Goal: Task Accomplishment & Management: Complete application form

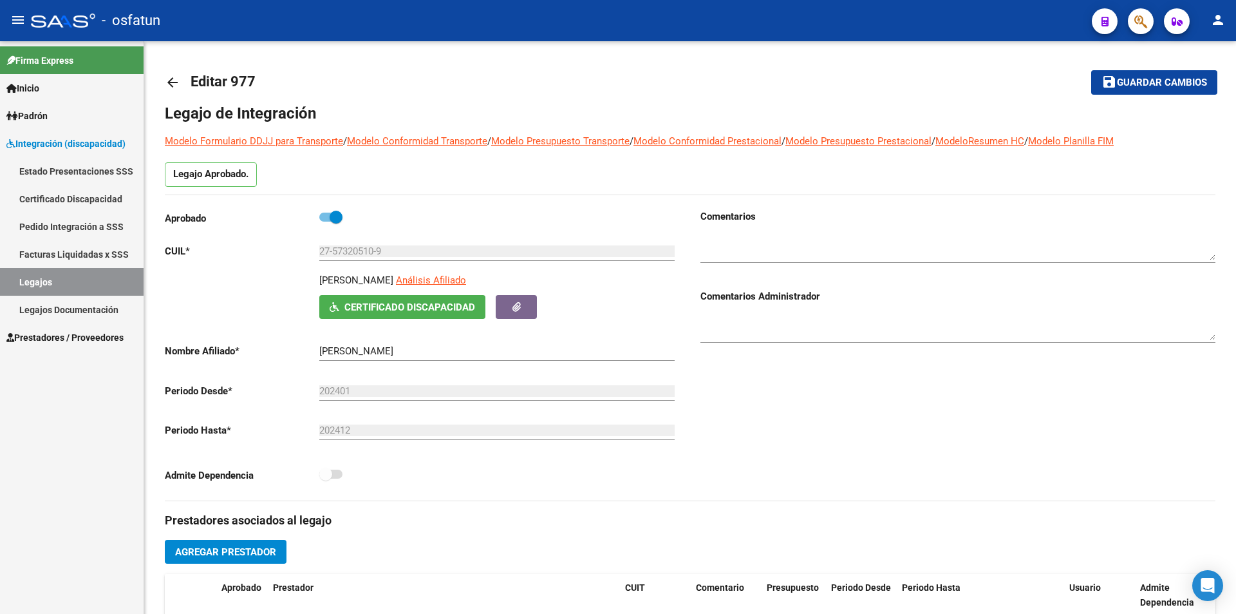
click at [62, 339] on span "Prestadores / Proveedores" at bounding box center [64, 337] width 117 height 14
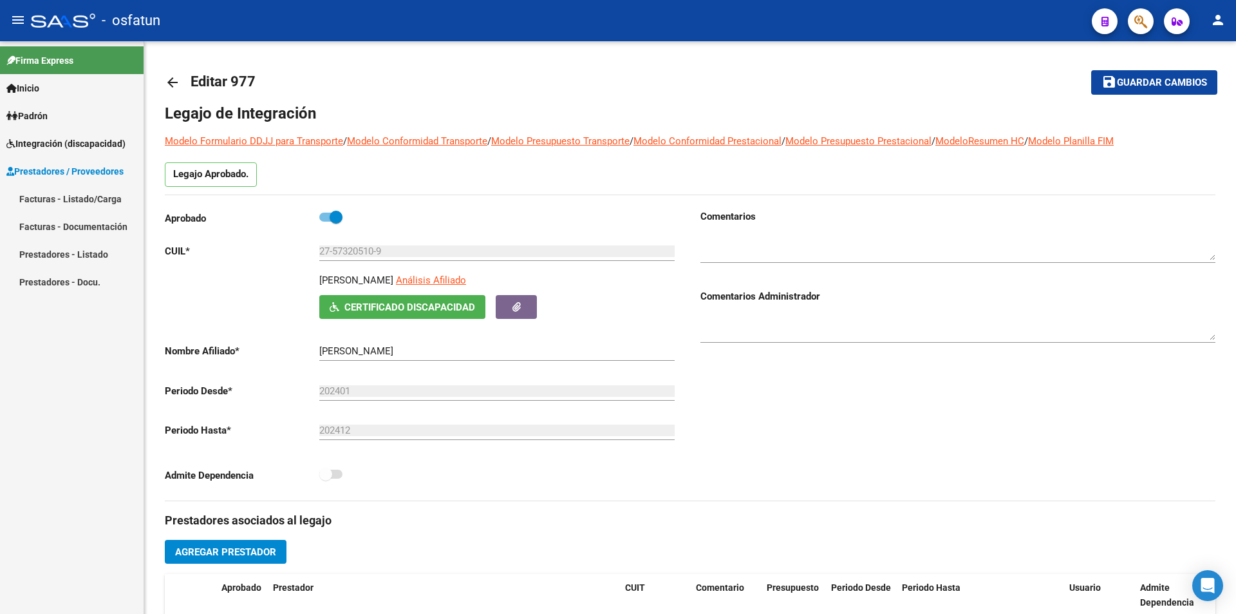
click at [66, 198] on link "Facturas - Listado/Carga" at bounding box center [72, 199] width 144 height 28
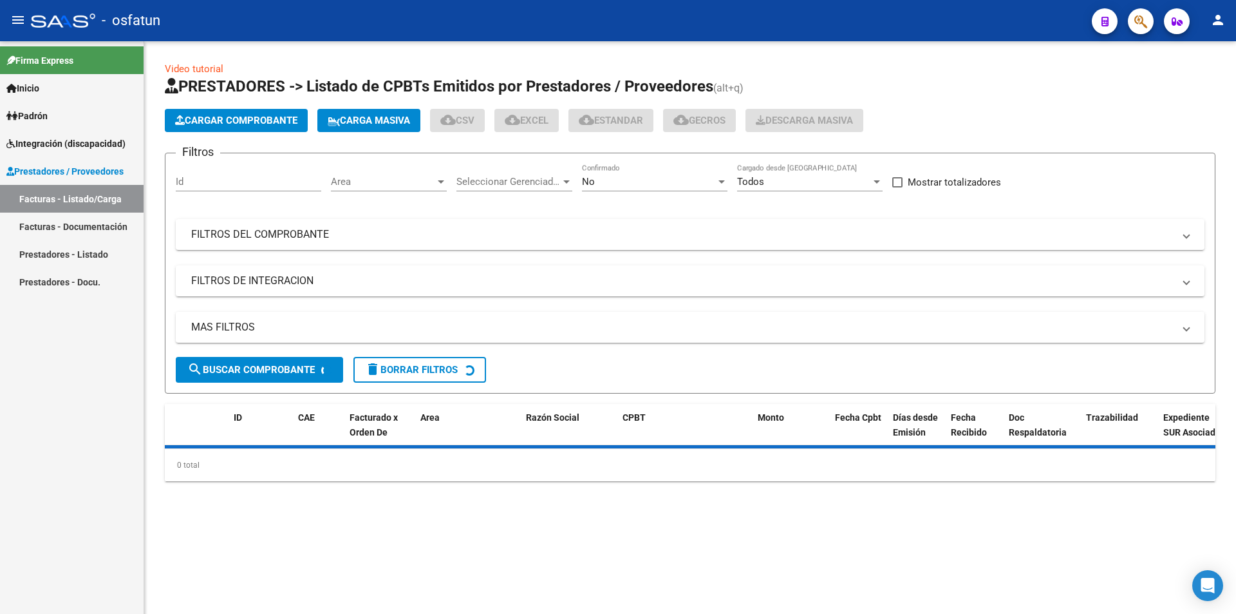
click at [268, 115] on span "Cargar Comprobante" at bounding box center [236, 121] width 122 height 12
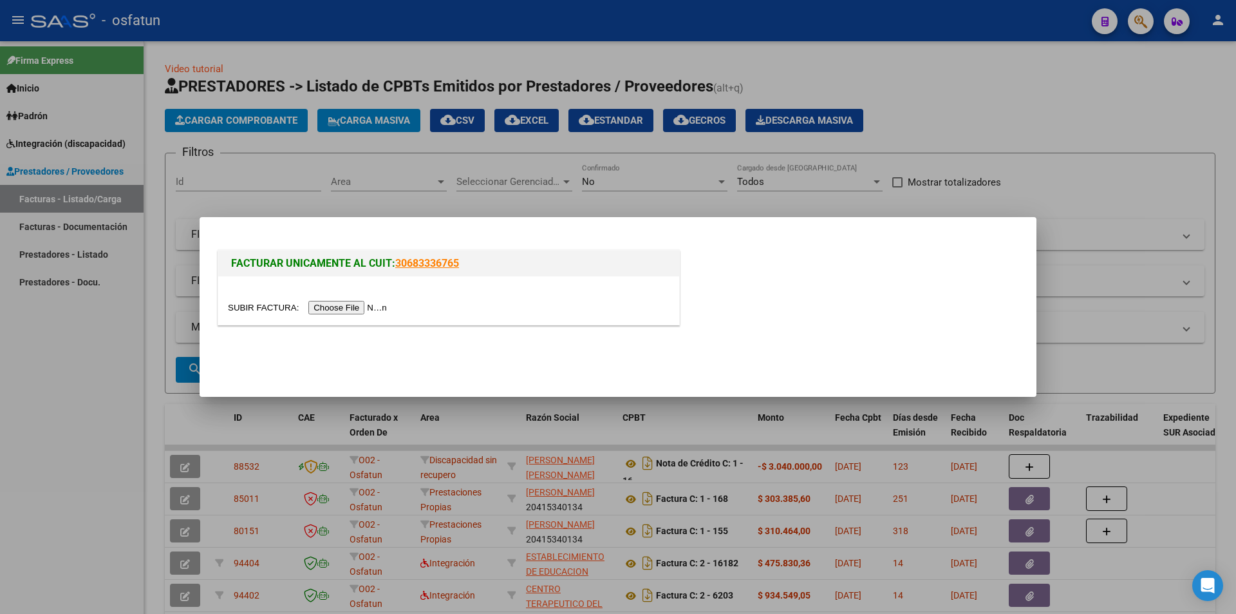
click at [375, 307] on input "file" at bounding box center [309, 308] width 163 height 14
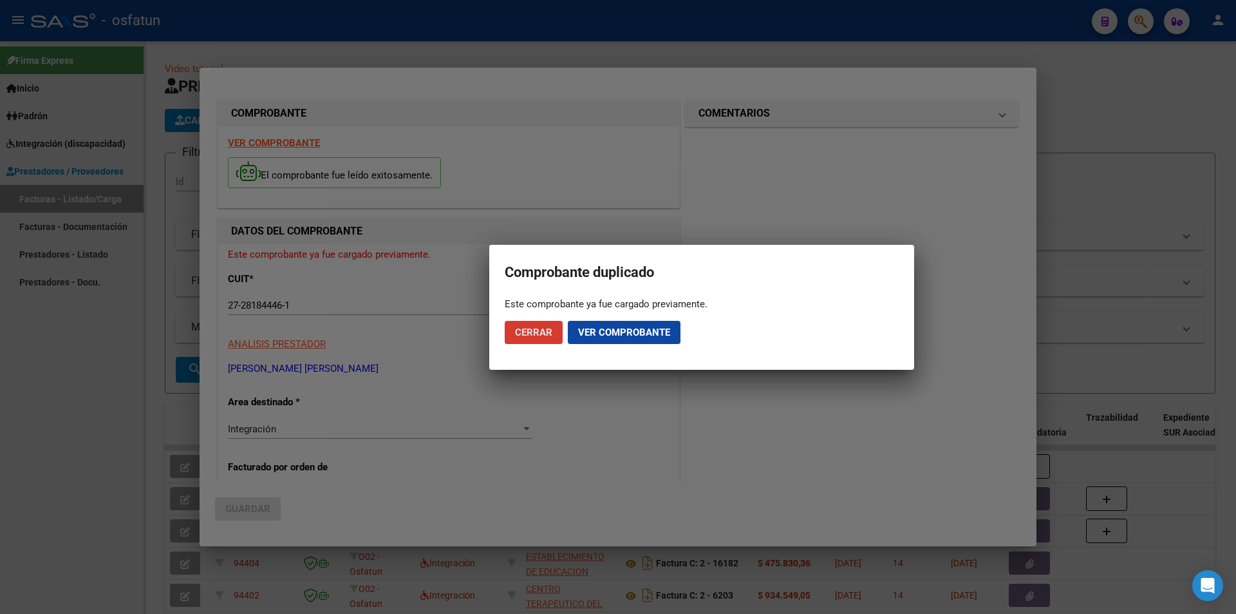
click at [538, 331] on span "Cerrar" at bounding box center [533, 332] width 37 height 12
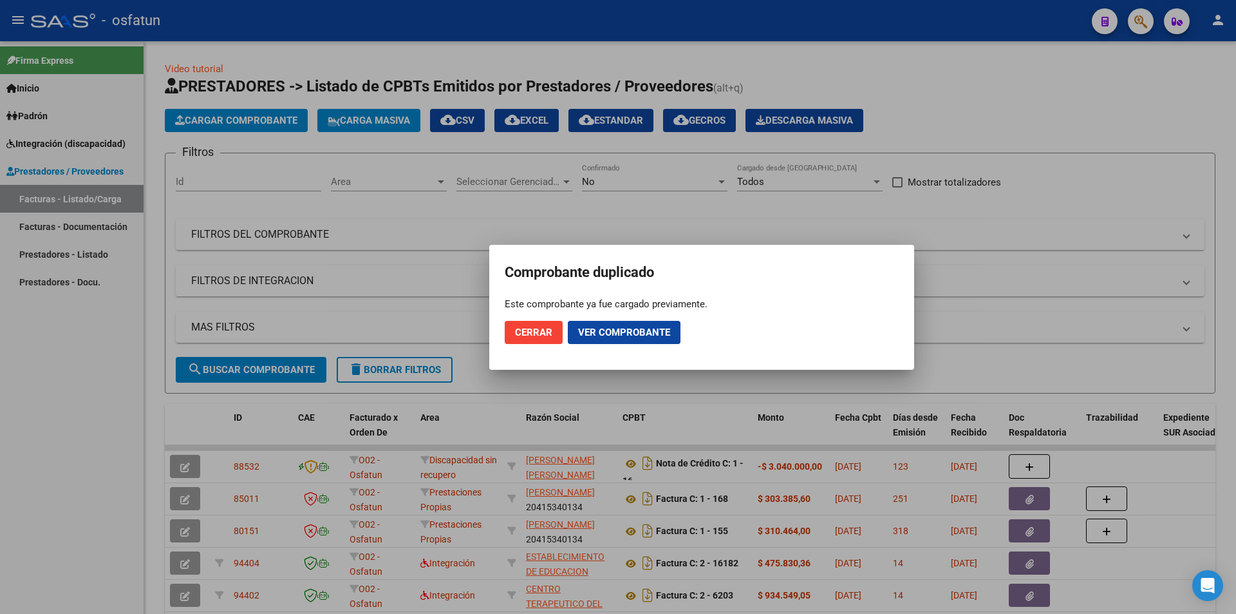
click at [538, 335] on span "Cerrar" at bounding box center [533, 332] width 37 height 12
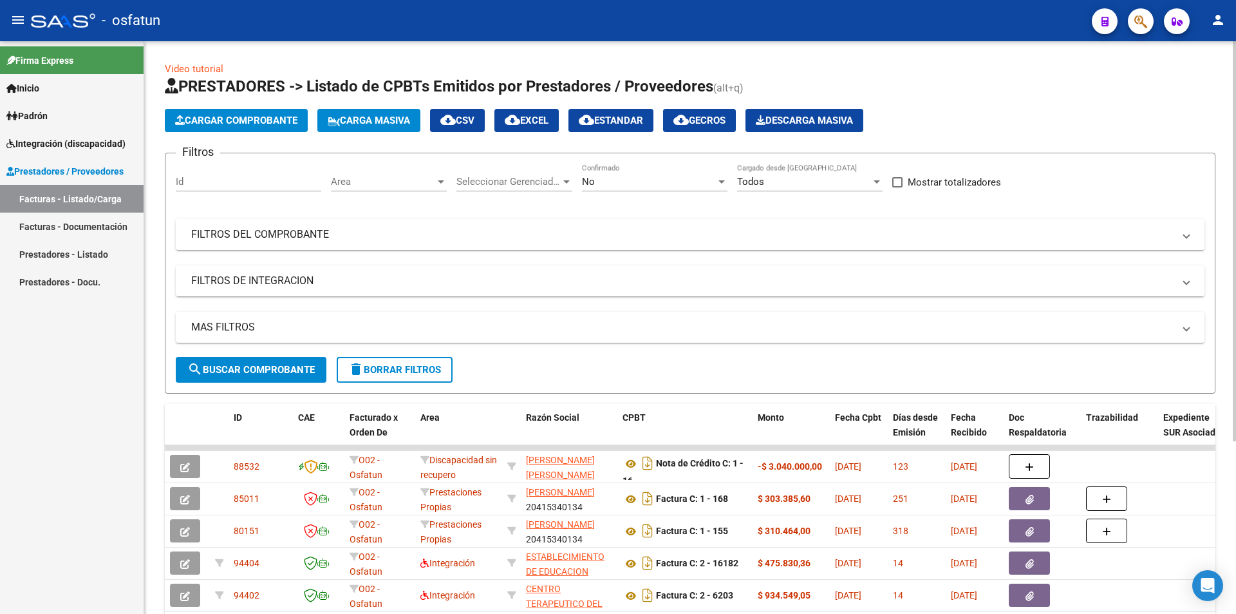
click at [239, 111] on button "Cargar Comprobante" at bounding box center [236, 120] width 143 height 23
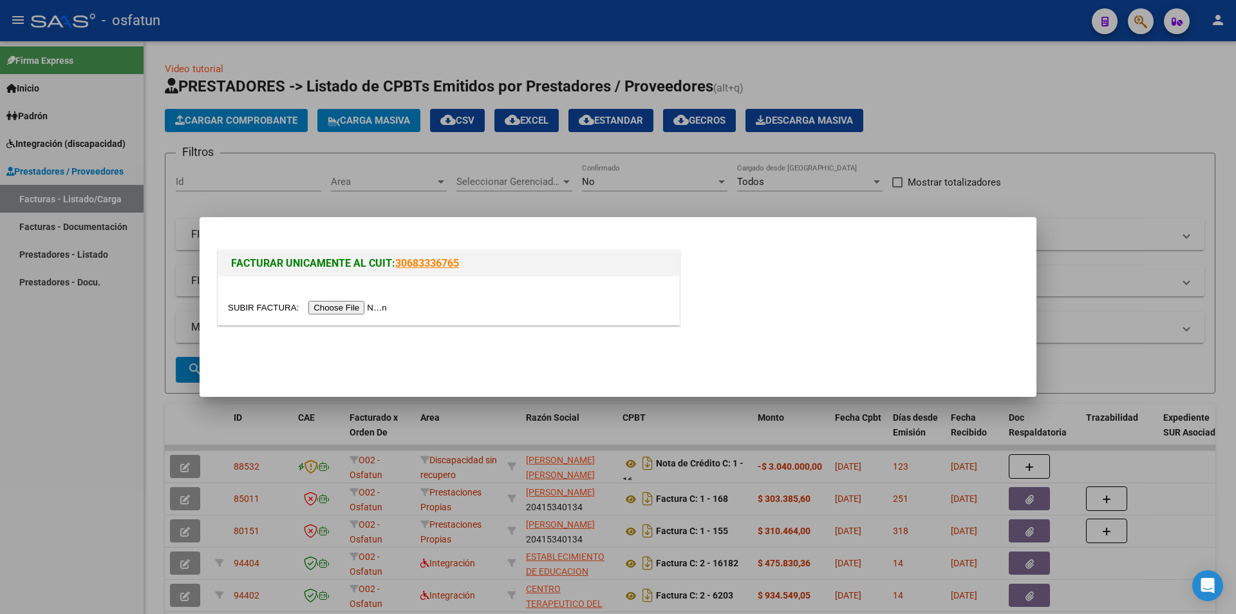
click at [350, 307] on input "file" at bounding box center [309, 308] width 163 height 14
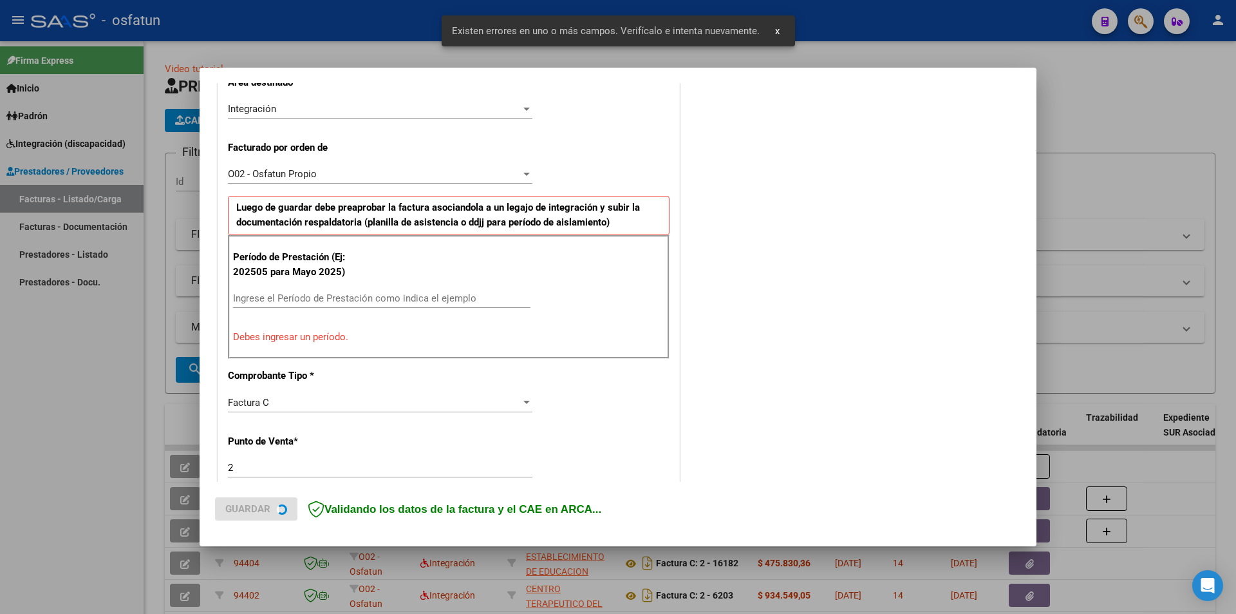
scroll to position [314, 0]
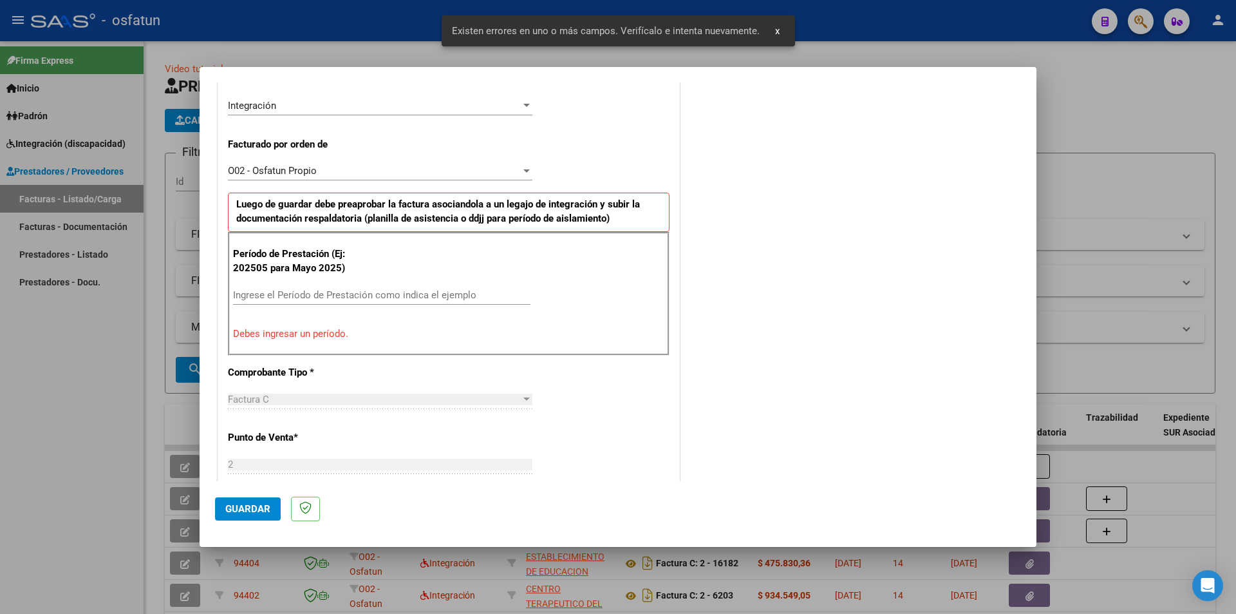
click at [363, 299] on input "Ingrese el Período de Prestación como indica el ejemplo" at bounding box center [381, 295] width 297 height 12
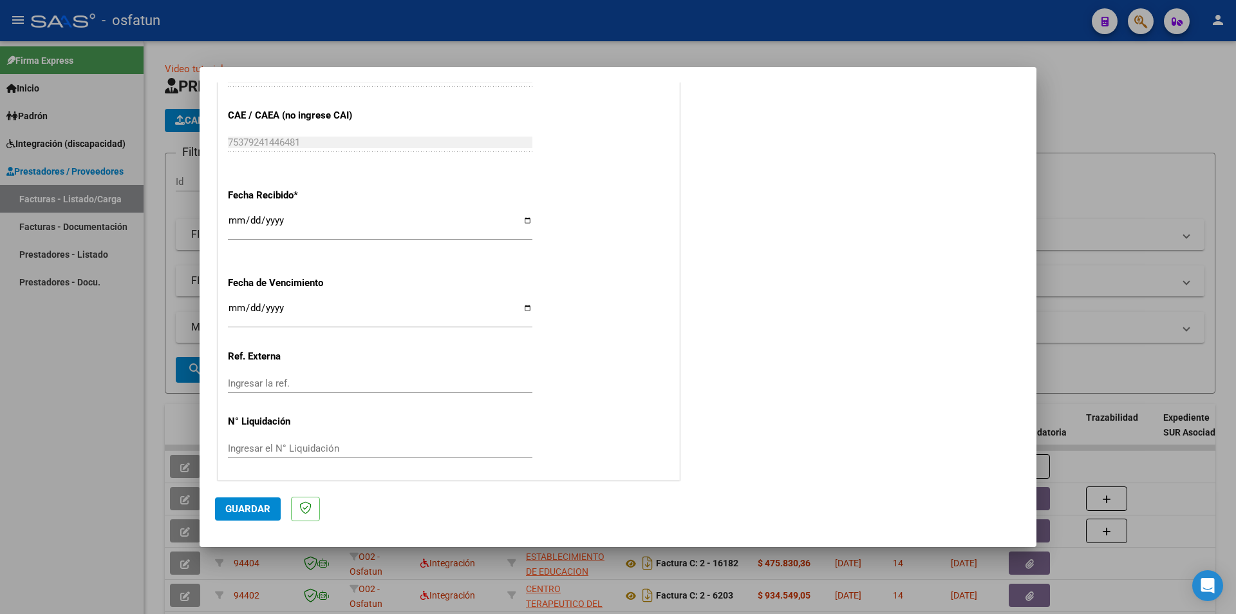
scroll to position [873, 0]
type input "202508"
drag, startPoint x: 245, startPoint y: 506, endPoint x: 427, endPoint y: 493, distance: 182.1
click at [246, 506] on span "Guardar" at bounding box center [247, 509] width 45 height 12
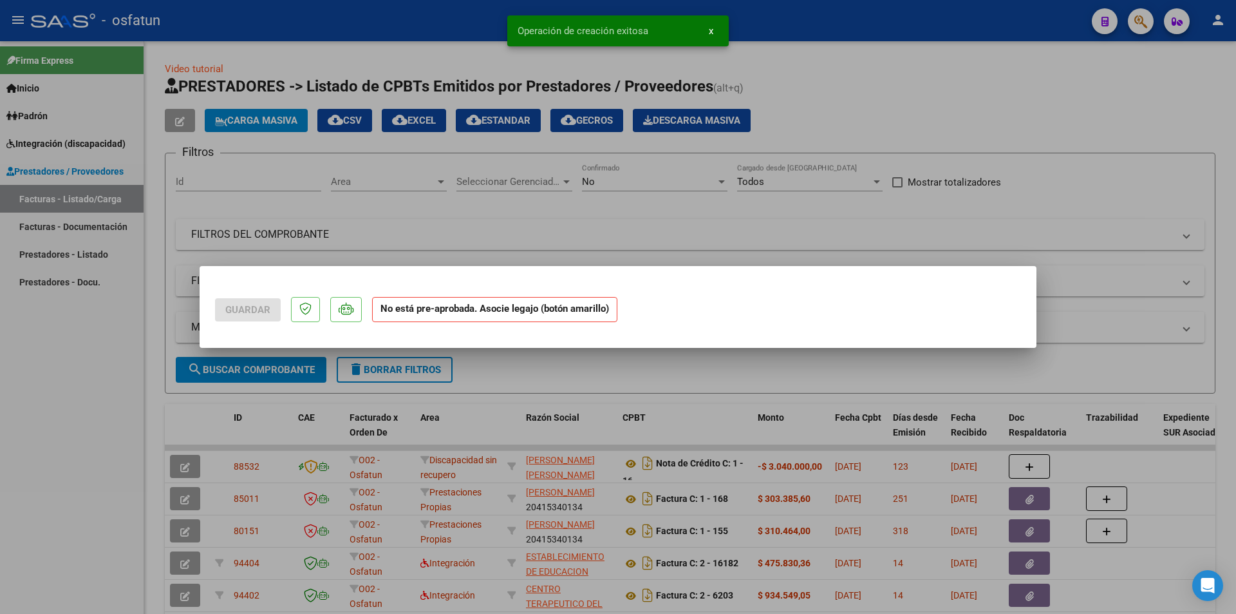
scroll to position [0, 0]
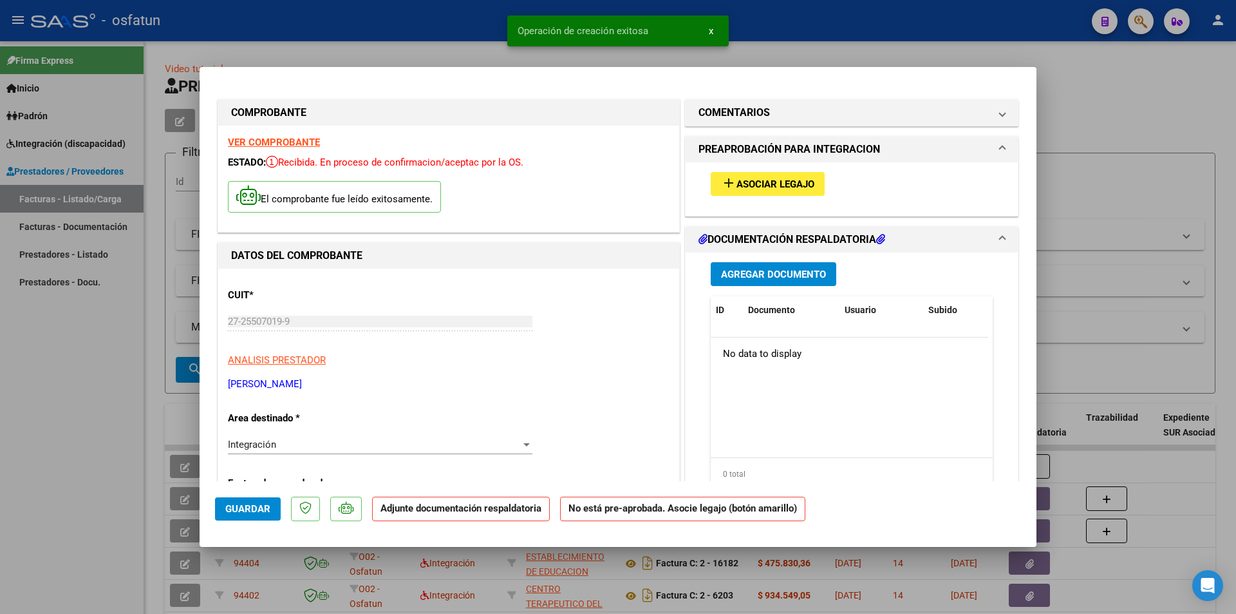
click at [737, 187] on span "Asociar Legajo" at bounding box center [776, 184] width 78 height 12
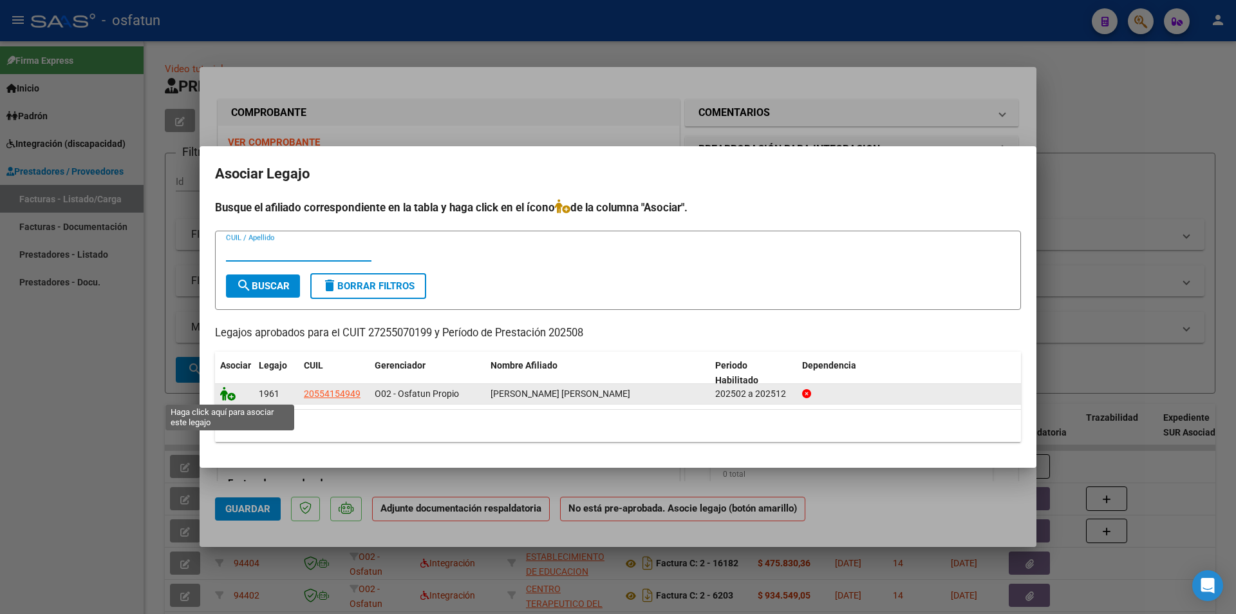
click at [232, 397] on icon at bounding box center [227, 393] width 15 height 14
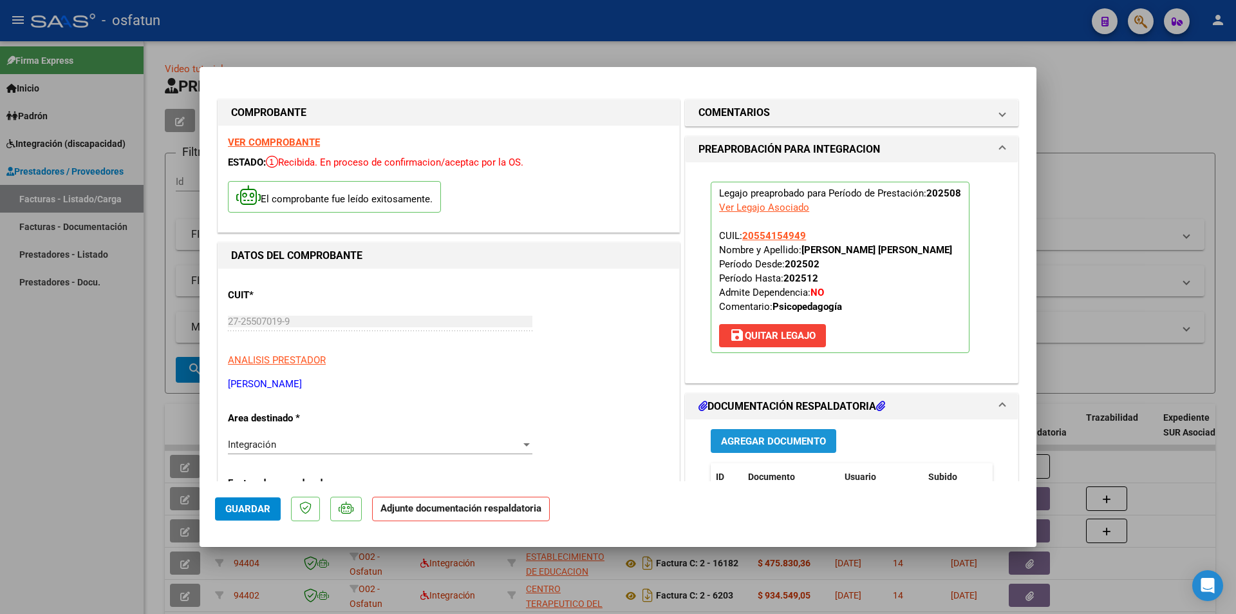
click at [782, 446] on span "Agregar Documento" at bounding box center [773, 441] width 105 height 12
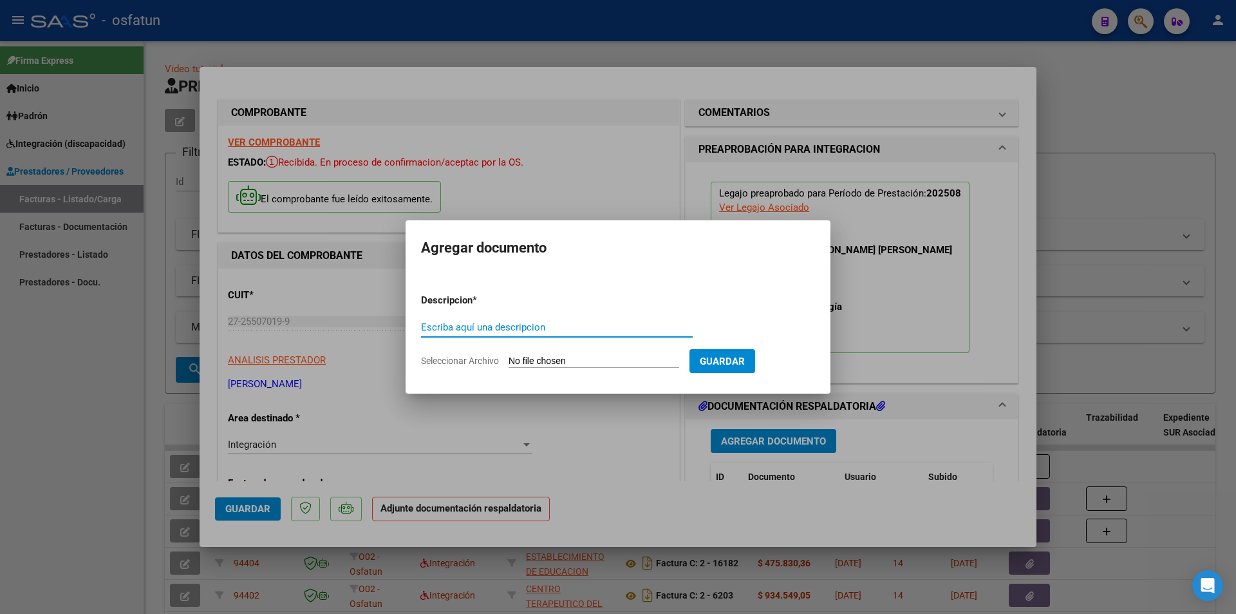
click at [583, 362] on input "Seleccionar Archivo" at bounding box center [594, 361] width 171 height 12
type input "C:\fakepath\Respaldo [PERSON_NAME] Psicoped.pdf"
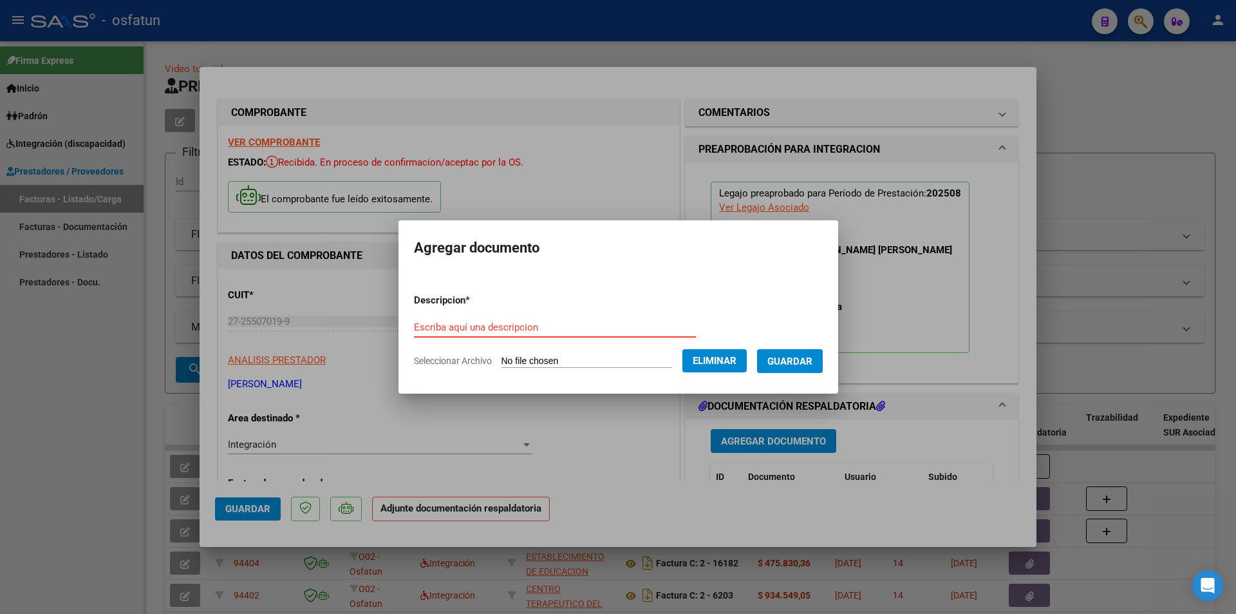
click at [477, 330] on input "Escriba aquí una descripcion" at bounding box center [555, 327] width 282 height 12
click at [418, 328] on input "[PERSON_NAME] Psicopedagogía" at bounding box center [555, 327] width 282 height 12
type input "[PERSON_NAME]"
click at [798, 359] on span "Guardar" at bounding box center [789, 361] width 45 height 12
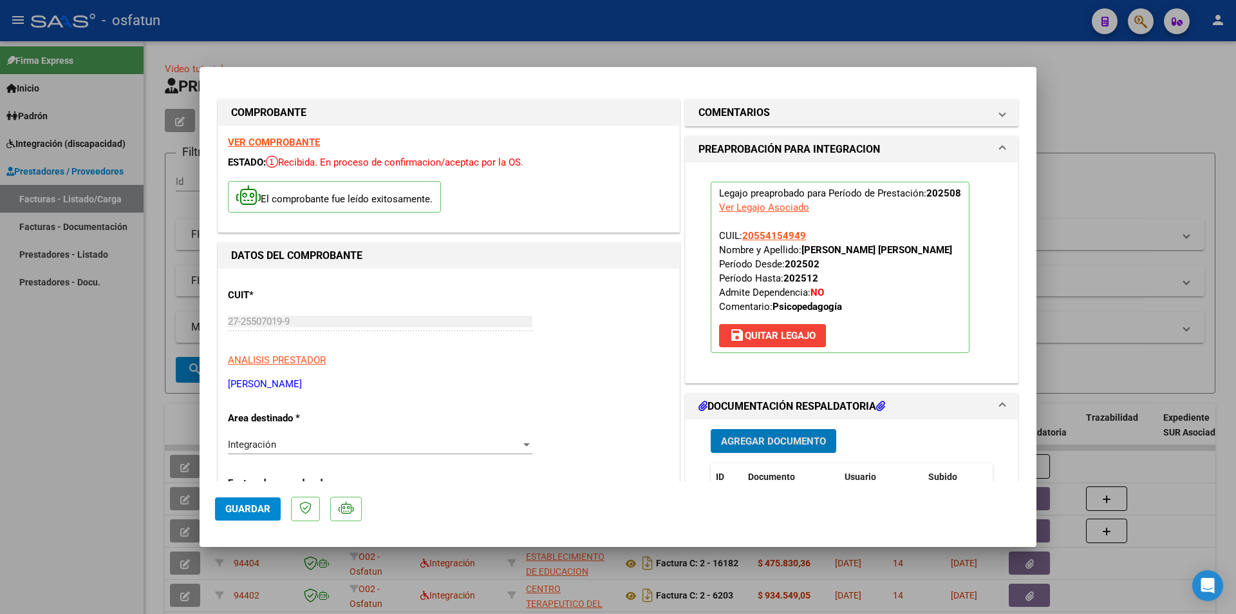
click at [240, 506] on span "Guardar" at bounding box center [247, 509] width 45 height 12
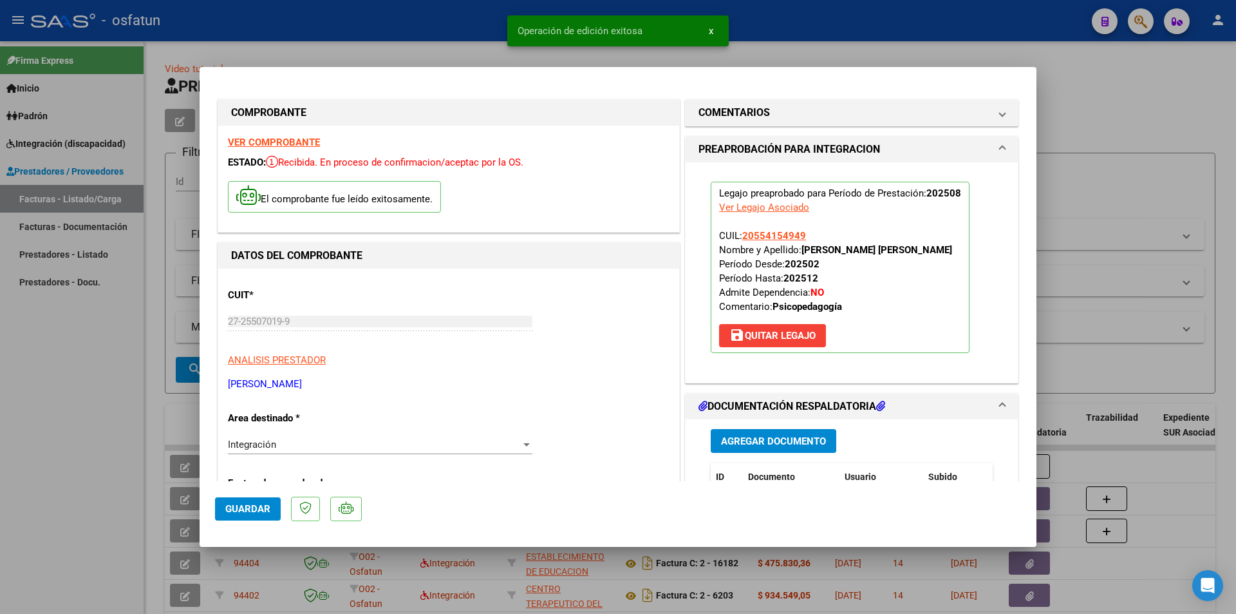
click at [29, 351] on div at bounding box center [618, 307] width 1236 height 614
type input "$ 0,00"
